Goal: Transaction & Acquisition: Subscribe to service/newsletter

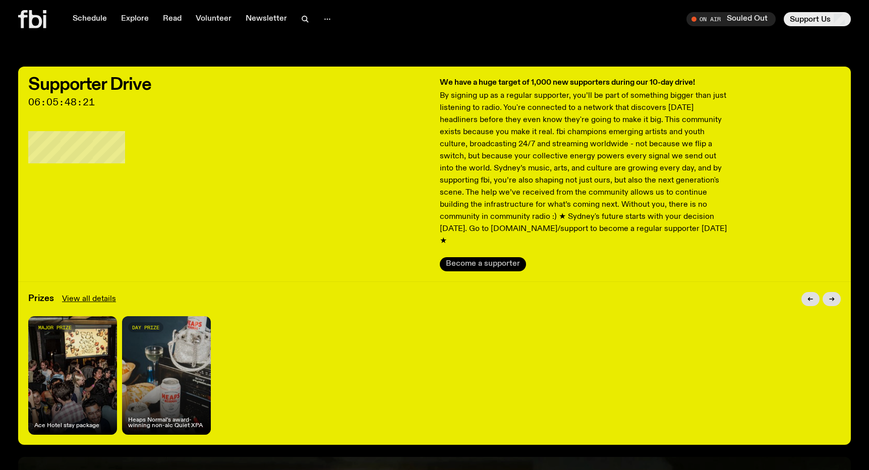
click at [496, 257] on button "Become a supporter" at bounding box center [483, 264] width 86 height 14
click at [650, 165] on p "By signing up as a regular supporter, you’ll be part of something bigger than j…" at bounding box center [585, 168] width 290 height 157
click at [832, 299] on icon "button" at bounding box center [831, 299] width 5 height 0
click at [832, 297] on icon "button" at bounding box center [833, 299] width 2 height 4
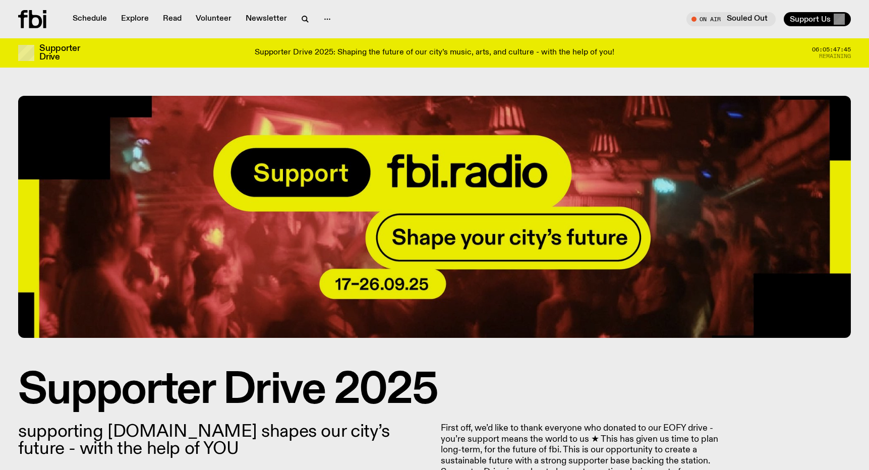
click at [34, 18] on icon at bounding box center [32, 19] width 28 height 18
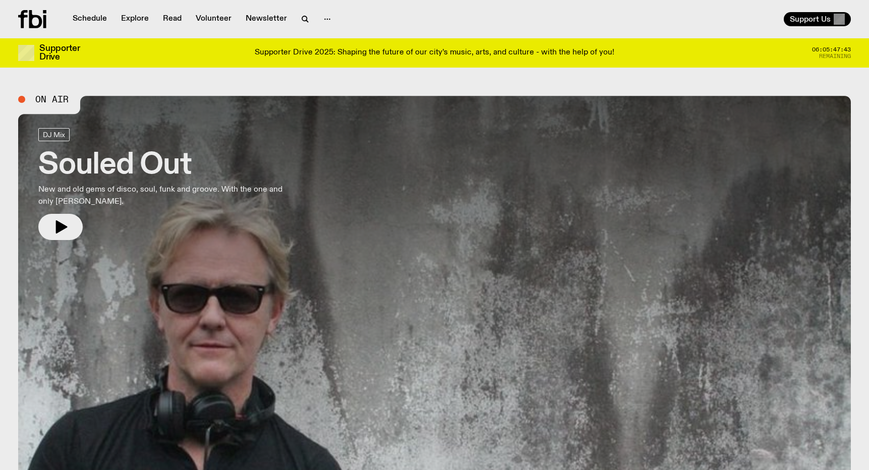
click at [487, 50] on p "Supporter Drive 2025: Shaping the future of our city’s music, arts, and culture…" at bounding box center [434, 52] width 359 height 9
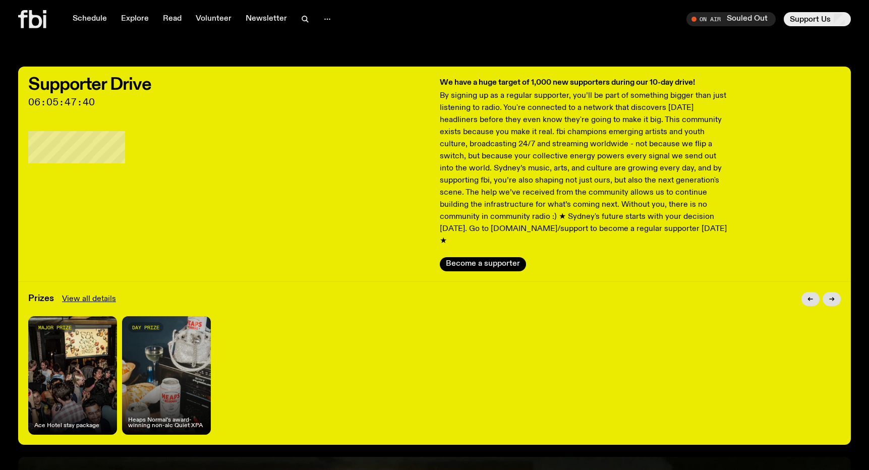
click at [611, 169] on p "By signing up as a regular supporter, you’ll be part of something bigger than j…" at bounding box center [585, 168] width 290 height 157
click at [820, 20] on span "Support Us" at bounding box center [809, 19] width 41 height 9
click at [475, 257] on button "Become a supporter" at bounding box center [483, 264] width 86 height 14
click at [811, 24] on span "Support Us" at bounding box center [809, 19] width 41 height 9
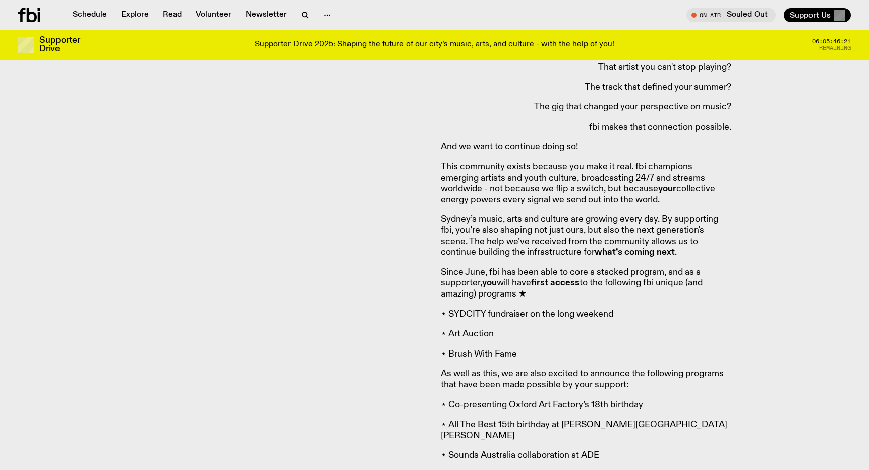
scroll to position [686, 0]
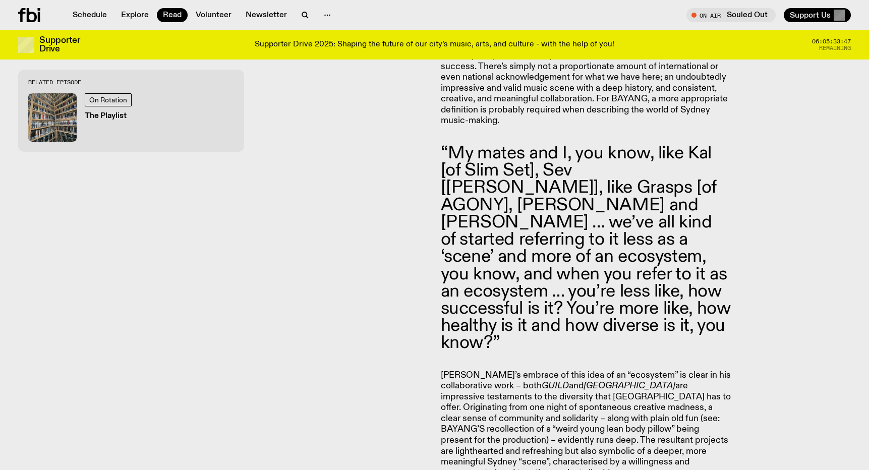
scroll to position [1044, 0]
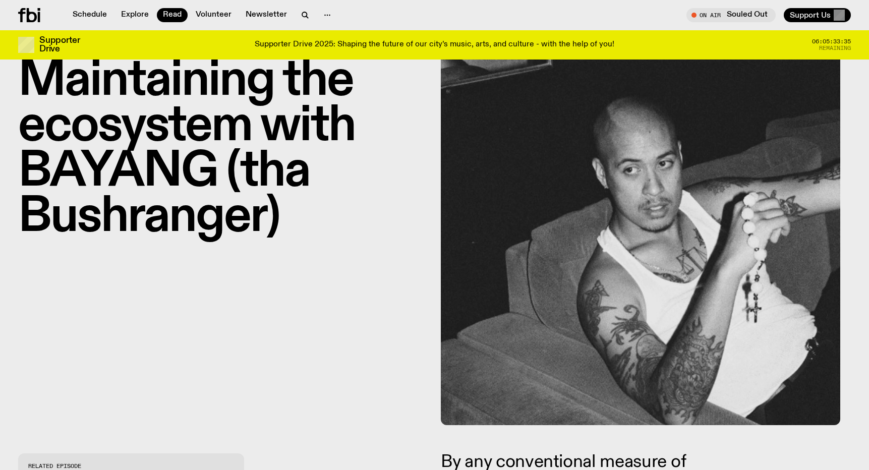
scroll to position [62, 0]
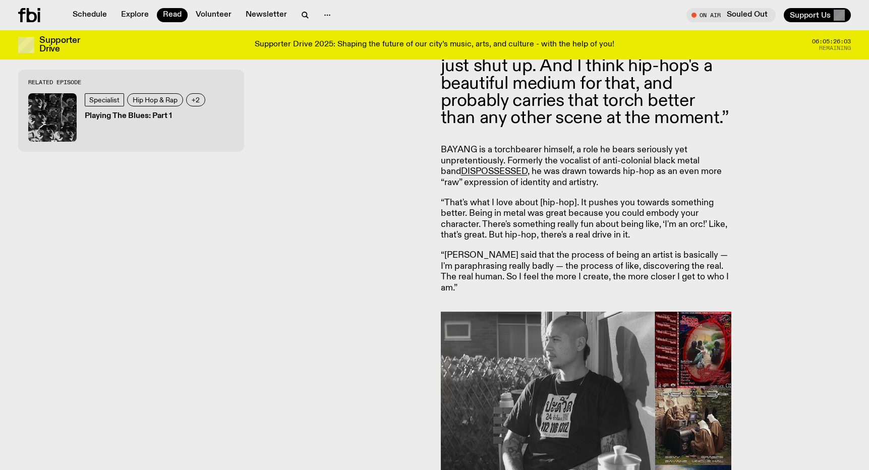
scroll to position [1141, 0]
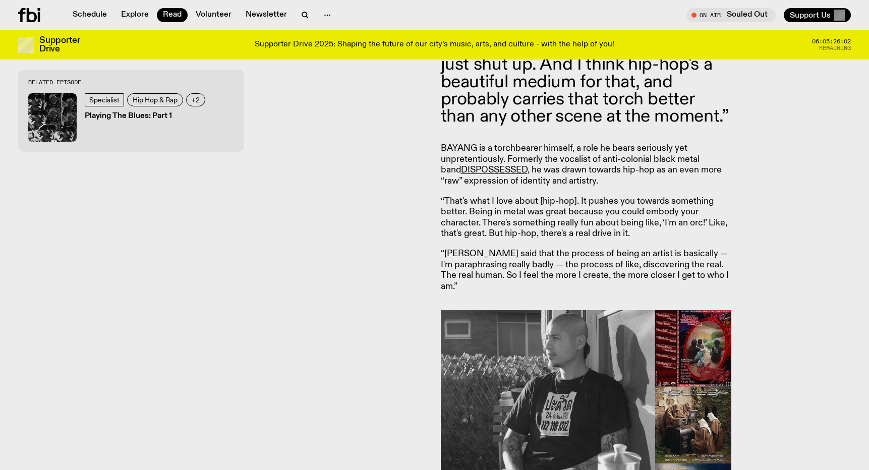
drag, startPoint x: 337, startPoint y: 310, endPoint x: 318, endPoint y: 346, distance: 41.3
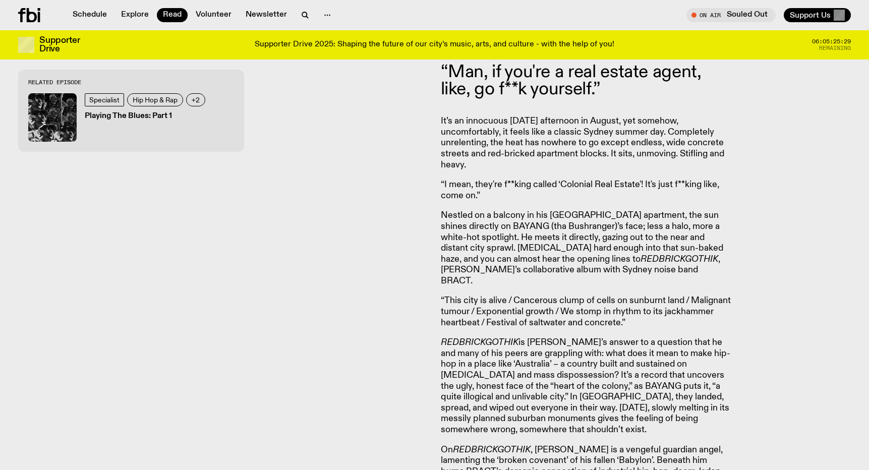
scroll to position [452, 0]
